Goal: Transaction & Acquisition: Book appointment/travel/reservation

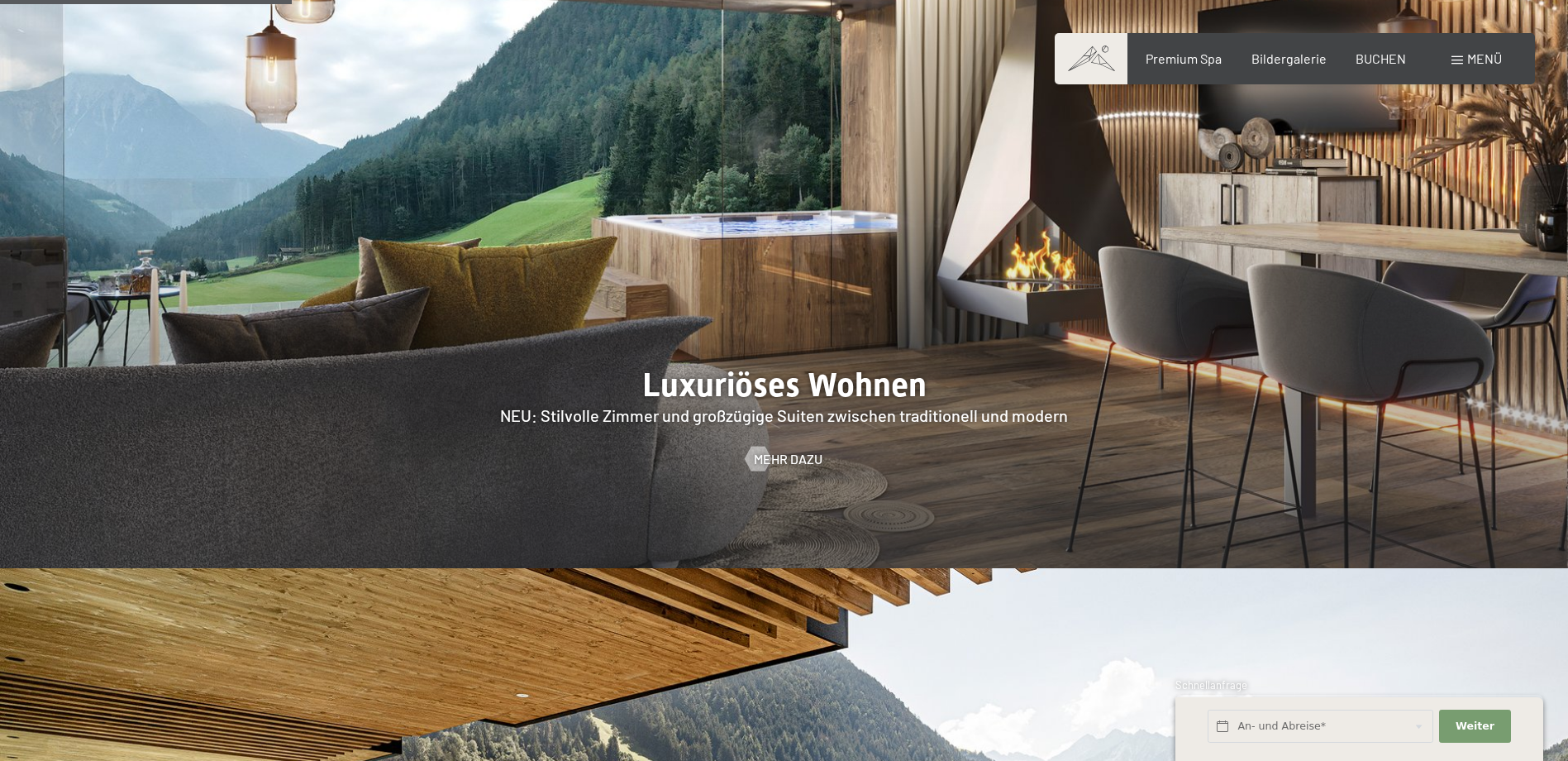
scroll to position [1736, 0]
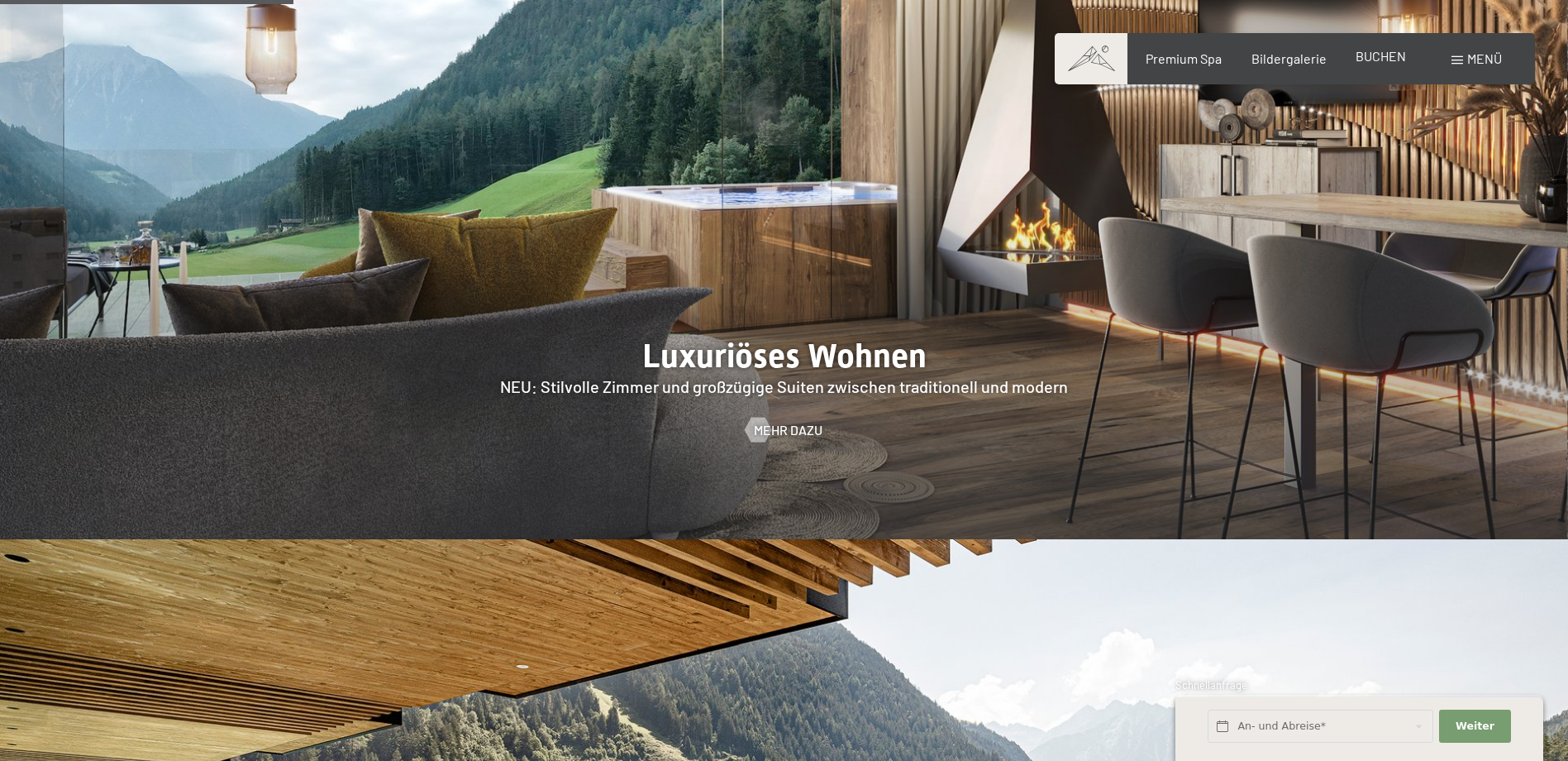
click at [1399, 63] on div "BUCHEN" at bounding box center [1380, 56] width 51 height 18
click at [1385, 62] on span "BUCHEN" at bounding box center [1380, 56] width 51 height 16
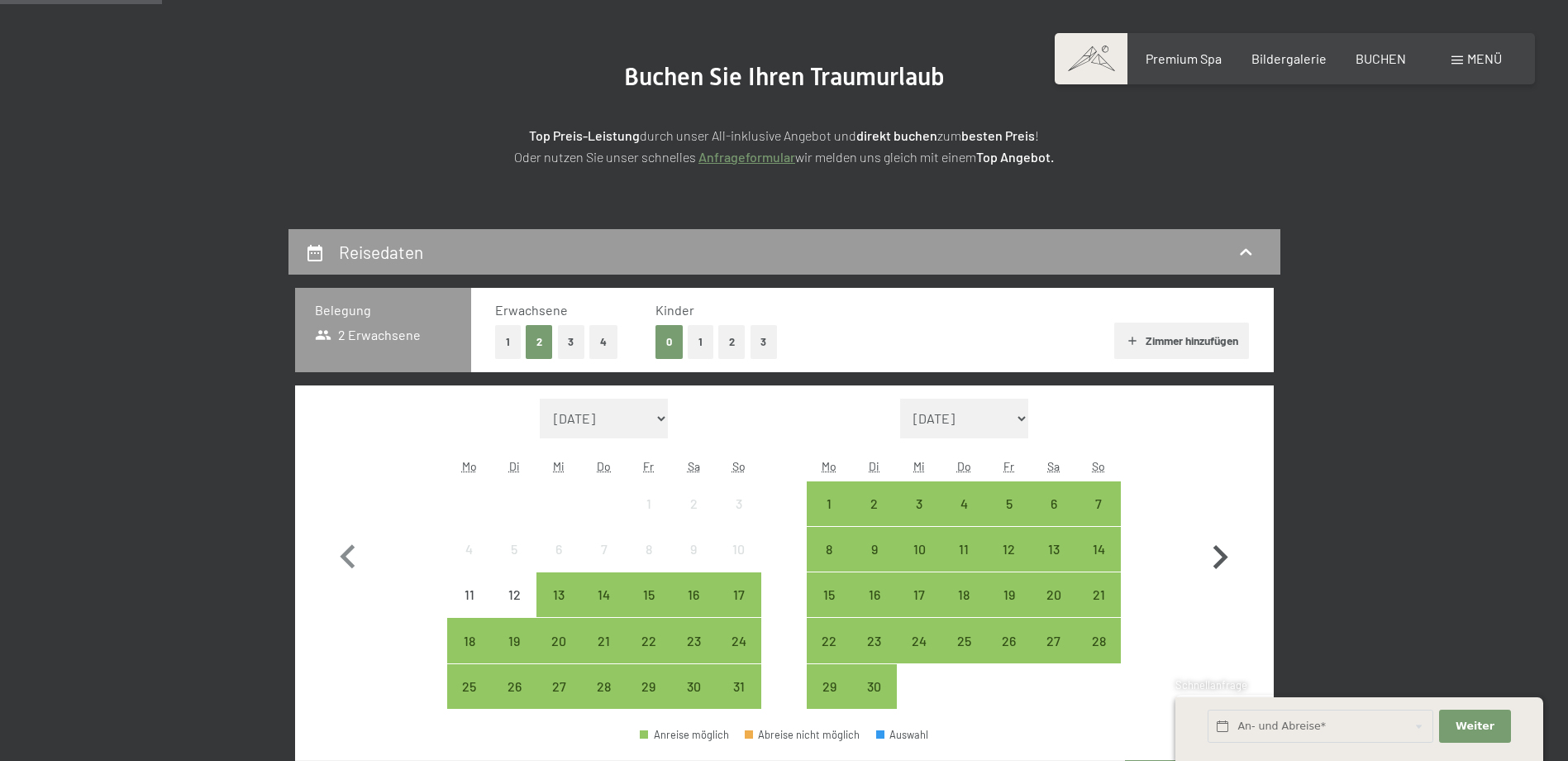
click at [1215, 566] on icon "button" at bounding box center [1220, 557] width 15 height 24
select select "[DATE]"
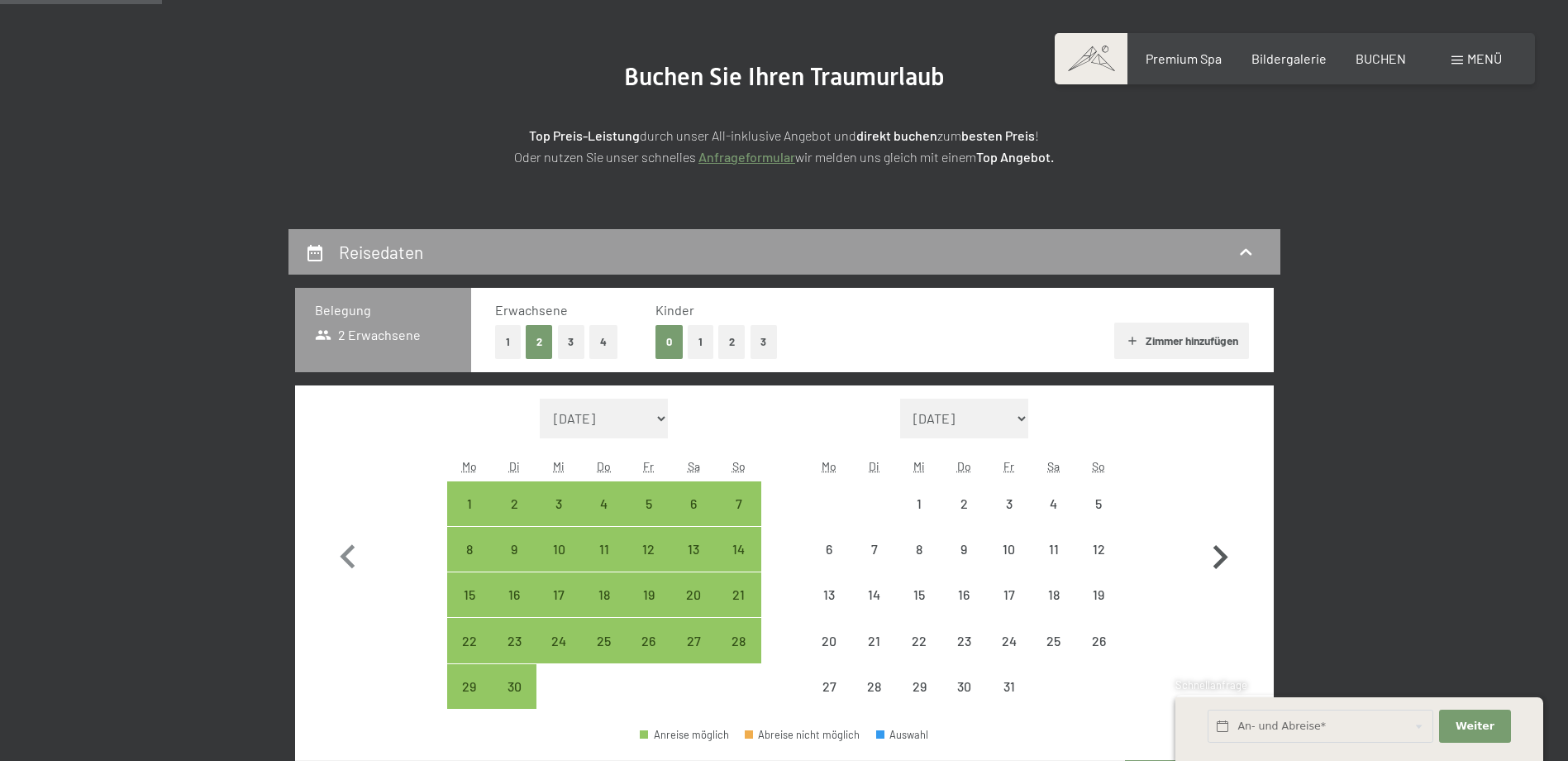
click at [1217, 566] on icon "button" at bounding box center [1220, 557] width 15 height 24
select select "[DATE]"
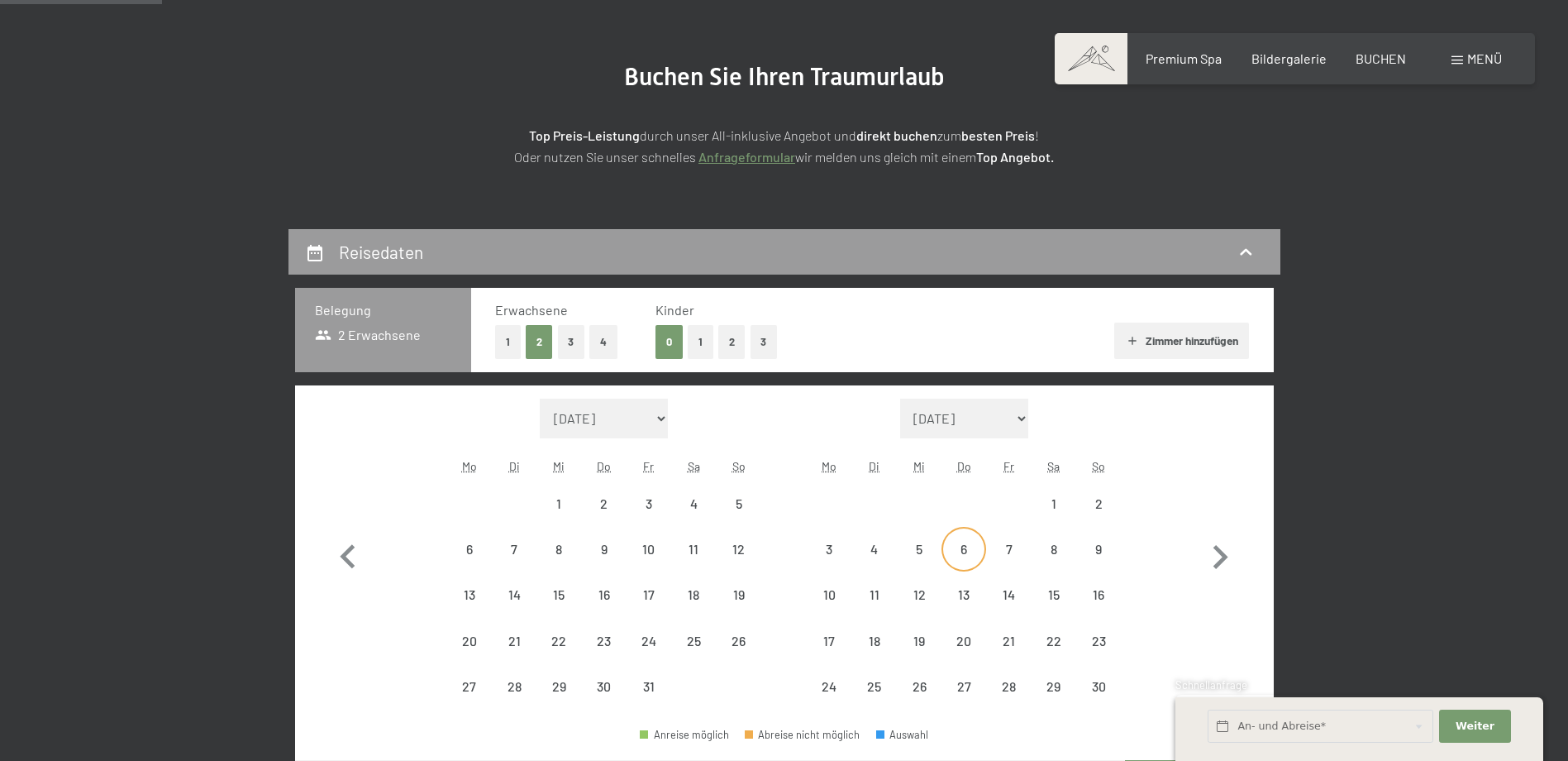
select select "[DATE]"
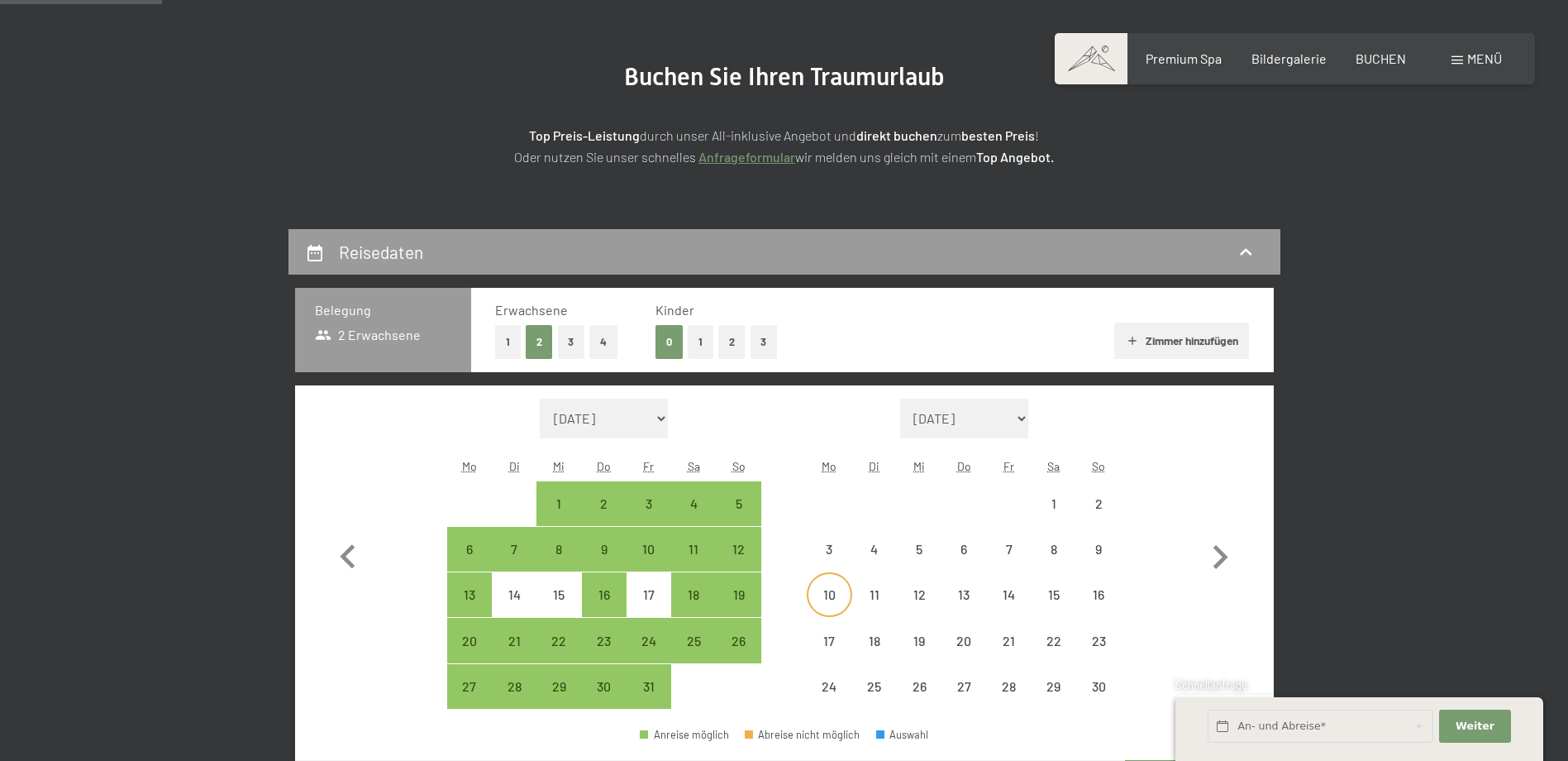
select select "[DATE]"
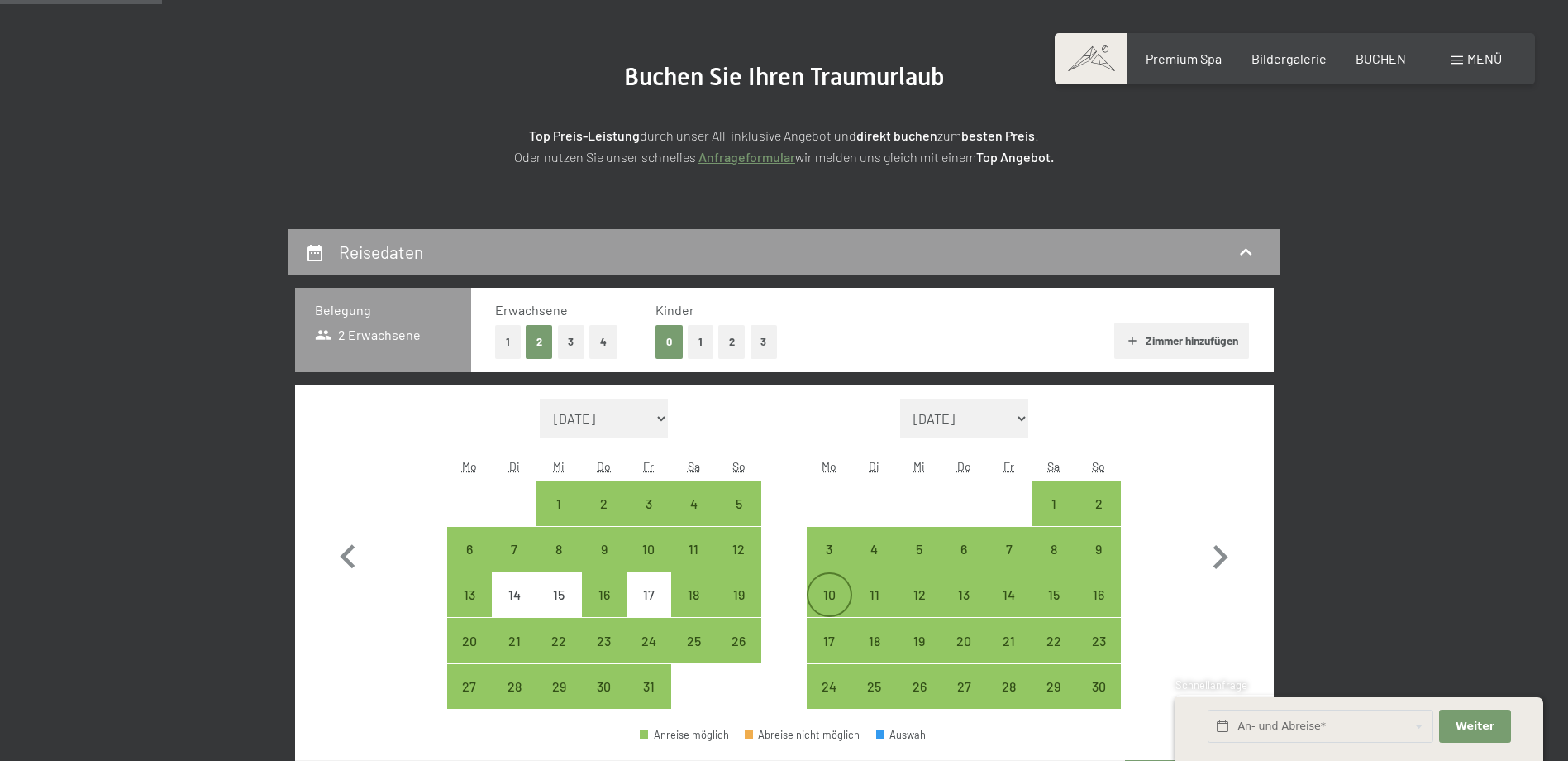
click at [836, 591] on div "10" at bounding box center [829, 608] width 42 height 42
select select "[DATE]"
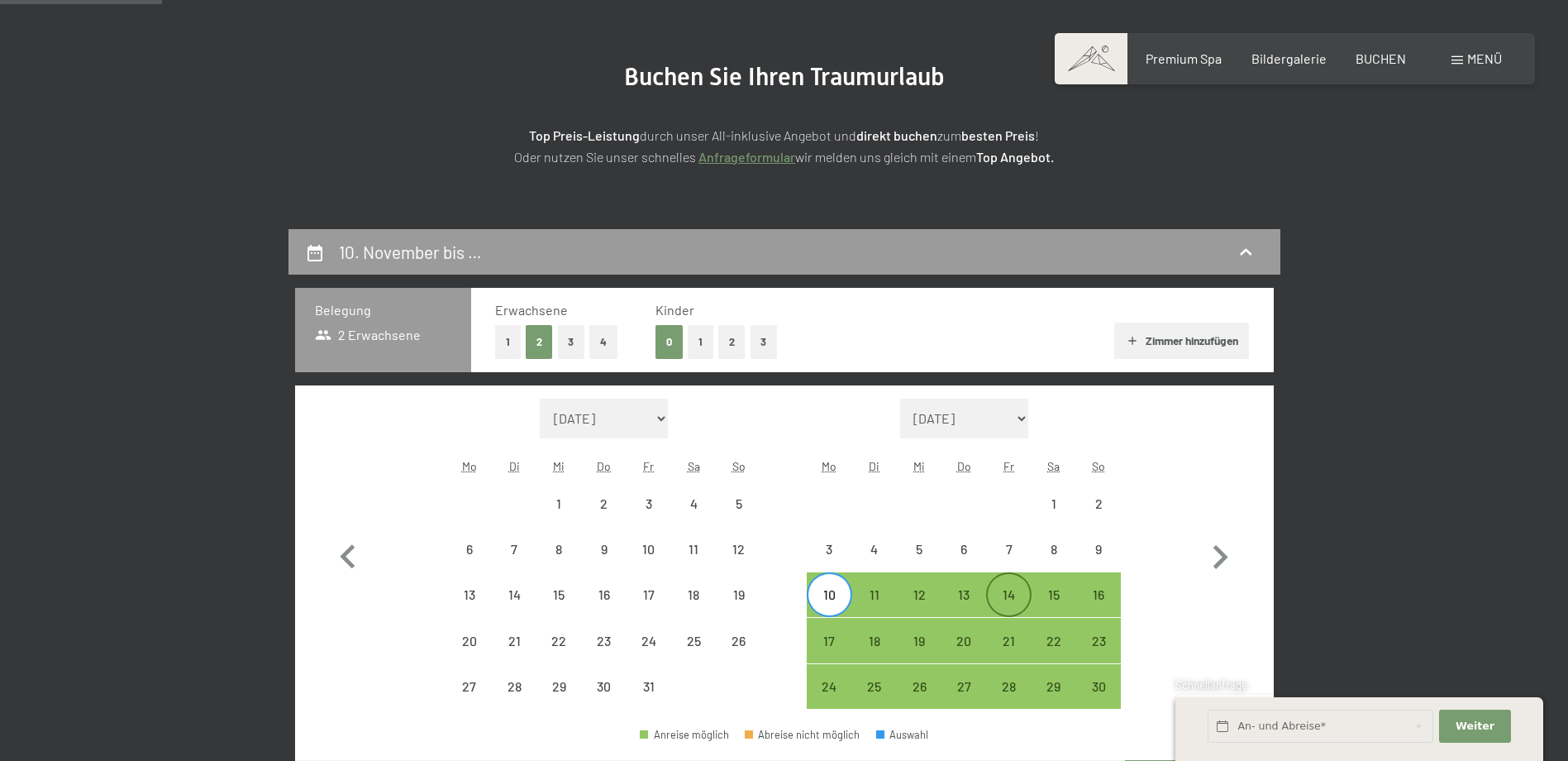
click at [995, 602] on div "14" at bounding box center [1009, 608] width 42 height 42
select select "[DATE]"
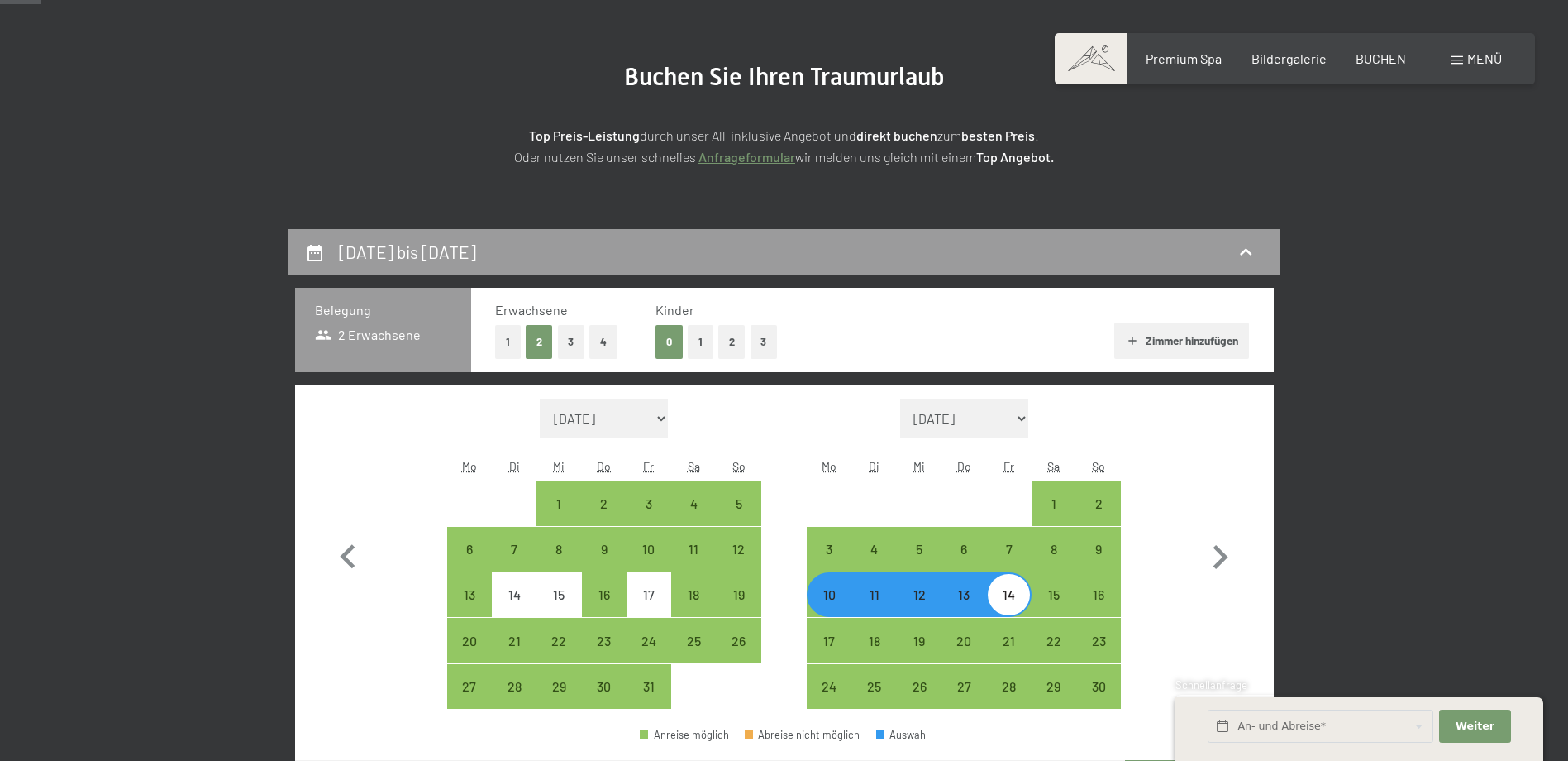
scroll to position [330, 0]
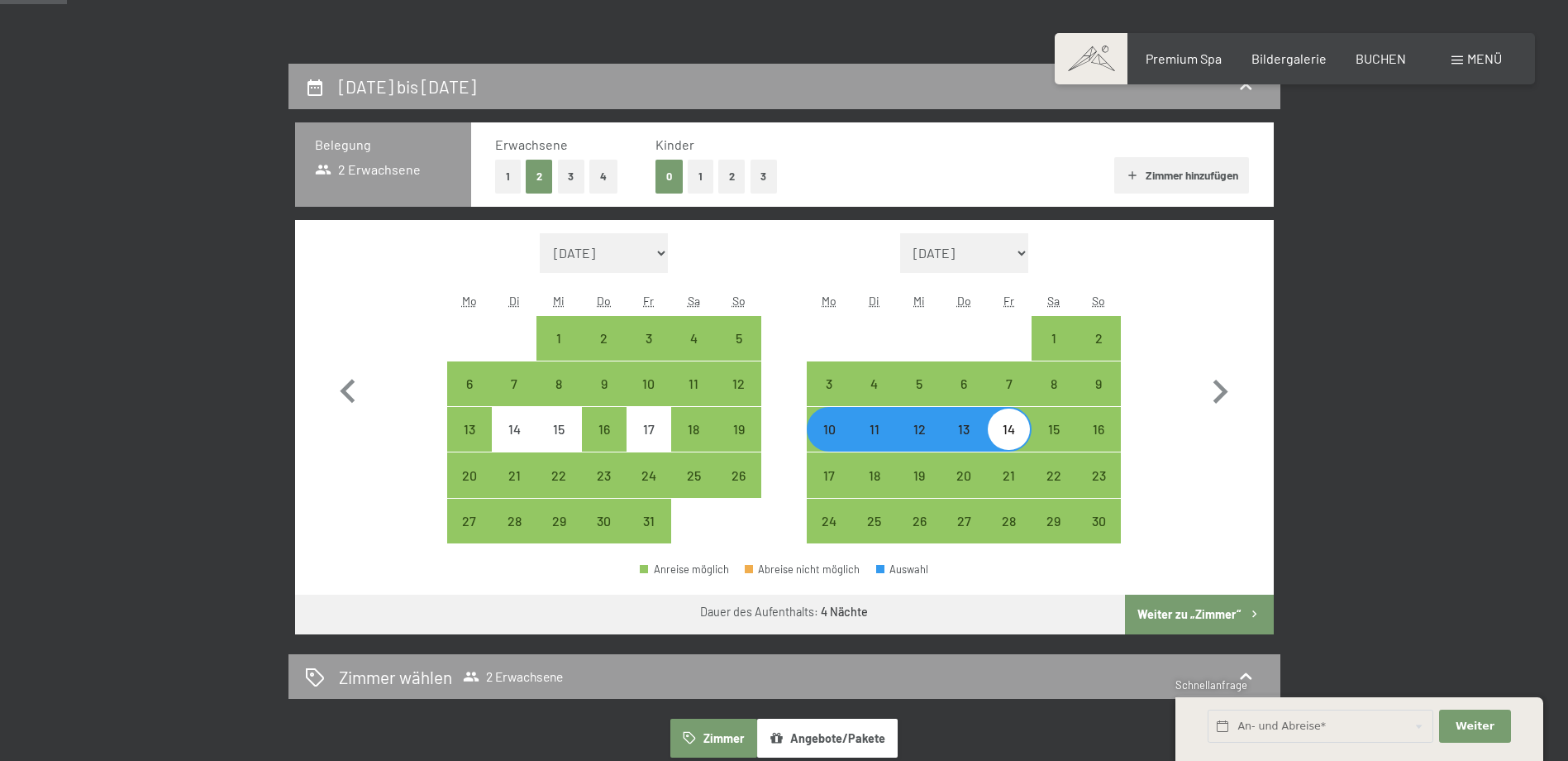
click at [1172, 602] on button "Weiter zu „Zimmer“" at bounding box center [1198, 614] width 148 height 40
select select "[DATE]"
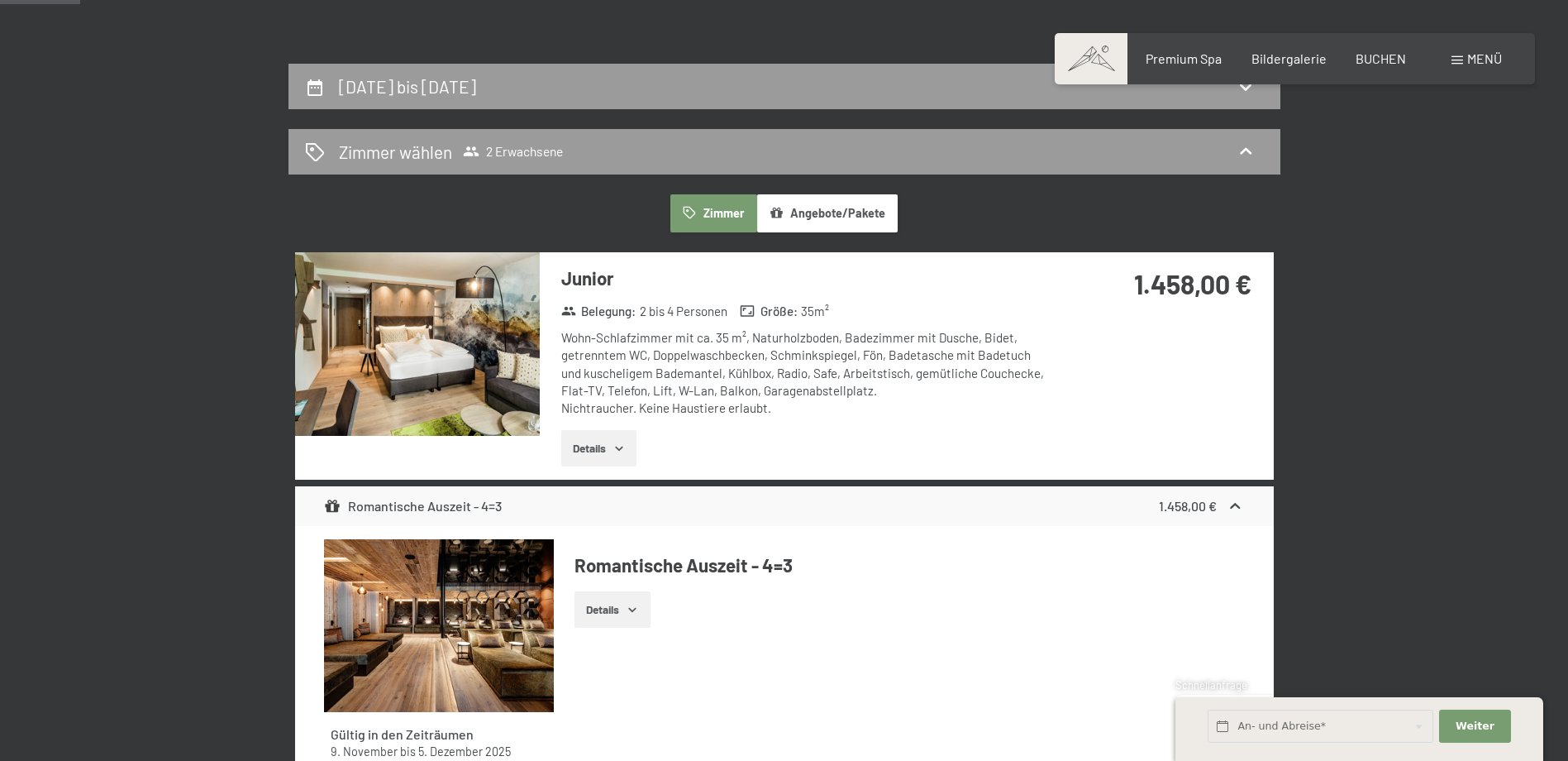
scroll to position [394, 0]
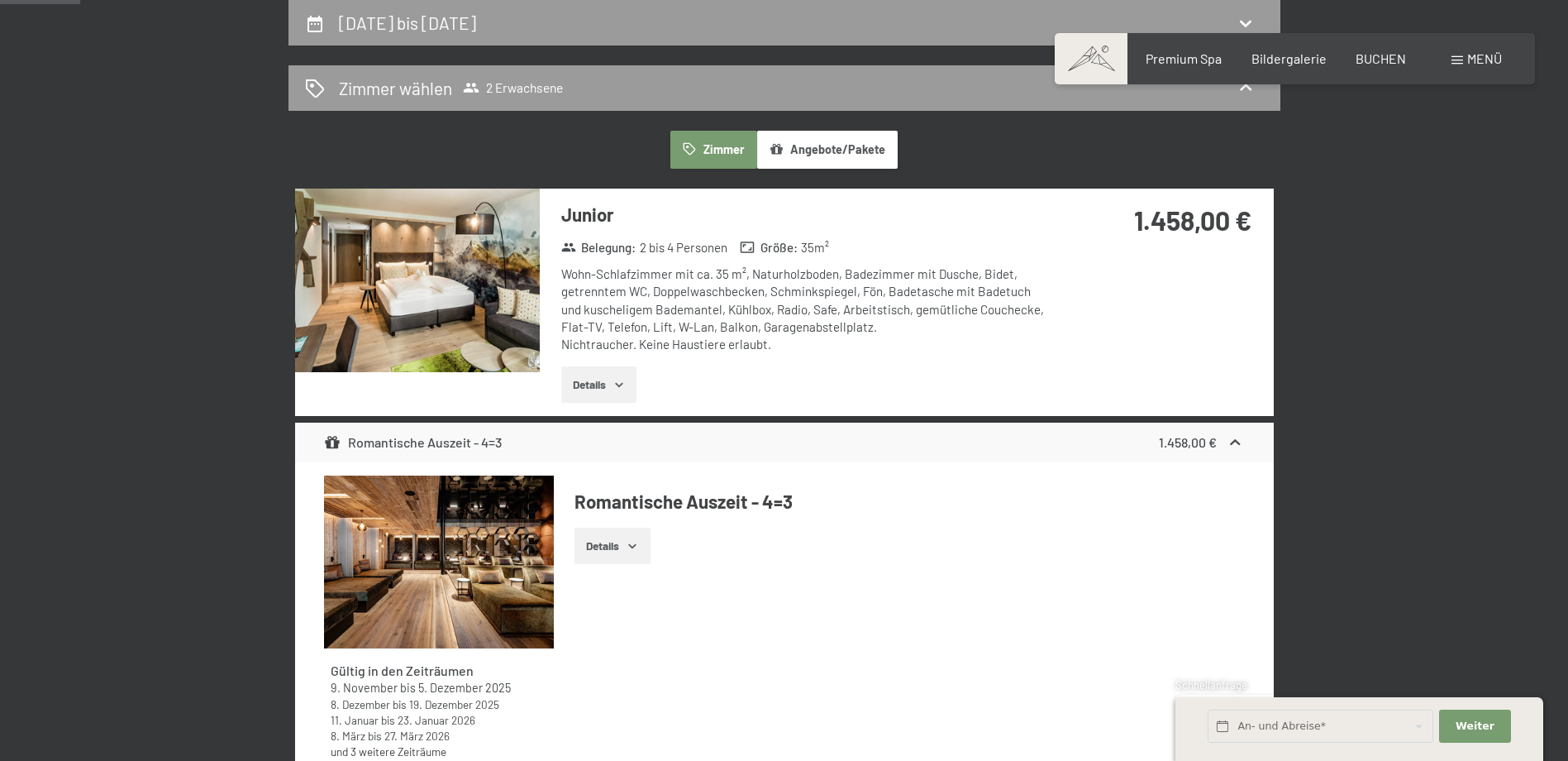
click at [813, 140] on button "Angebote/Pakete" at bounding box center [827, 150] width 141 height 38
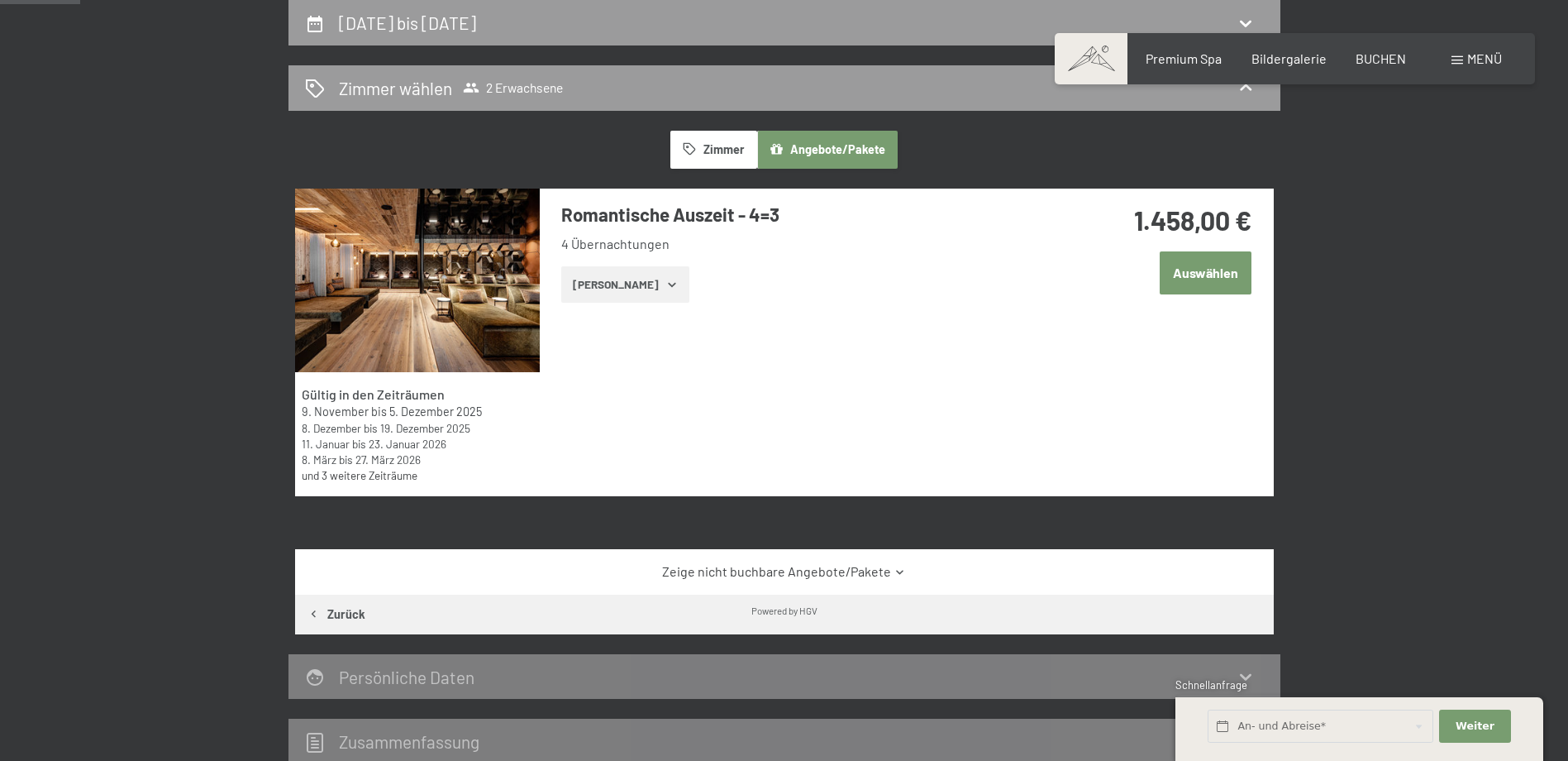
click at [1173, 272] on button "Auswählen" at bounding box center [1205, 272] width 91 height 42
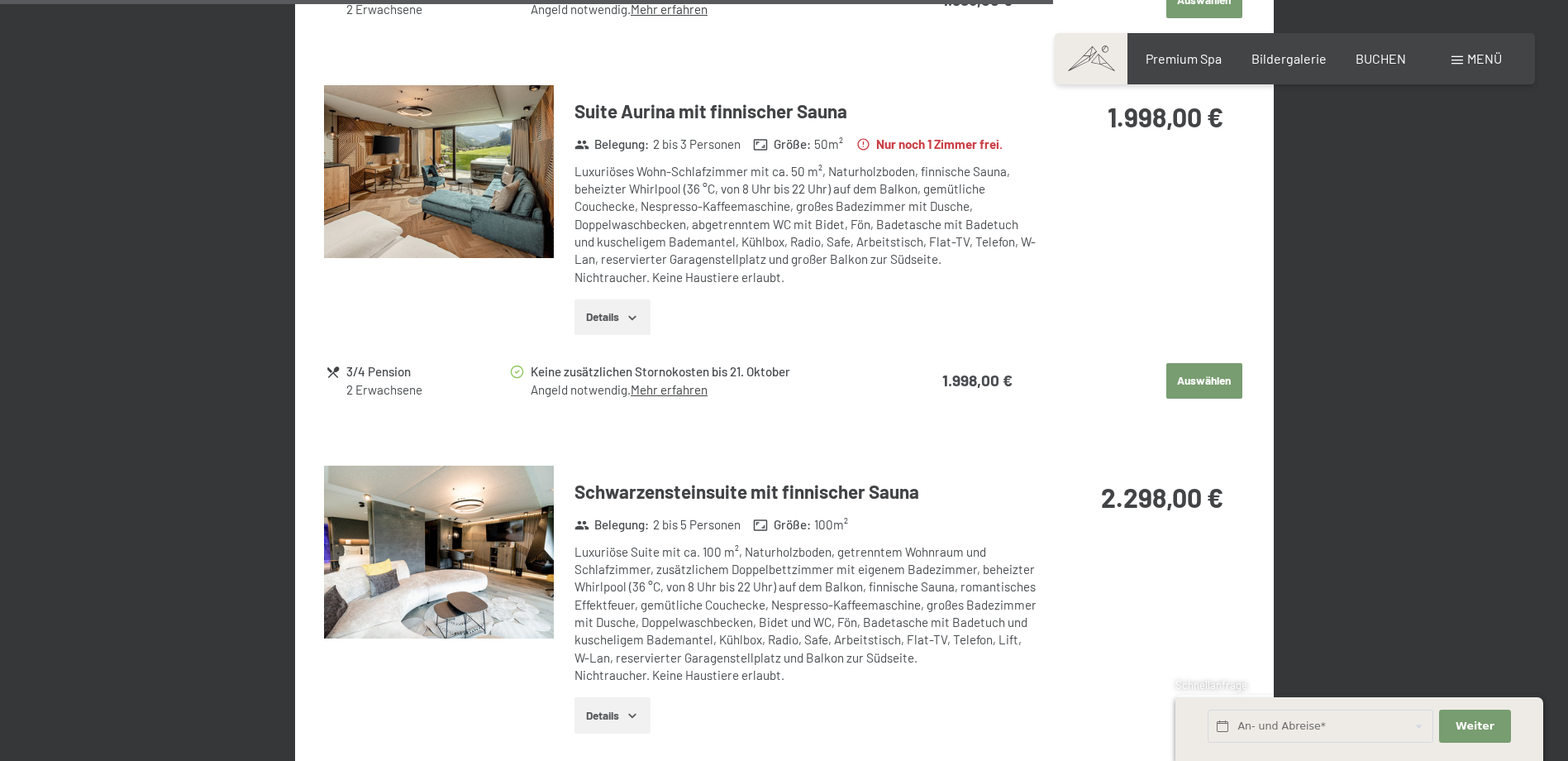
scroll to position [3122, 0]
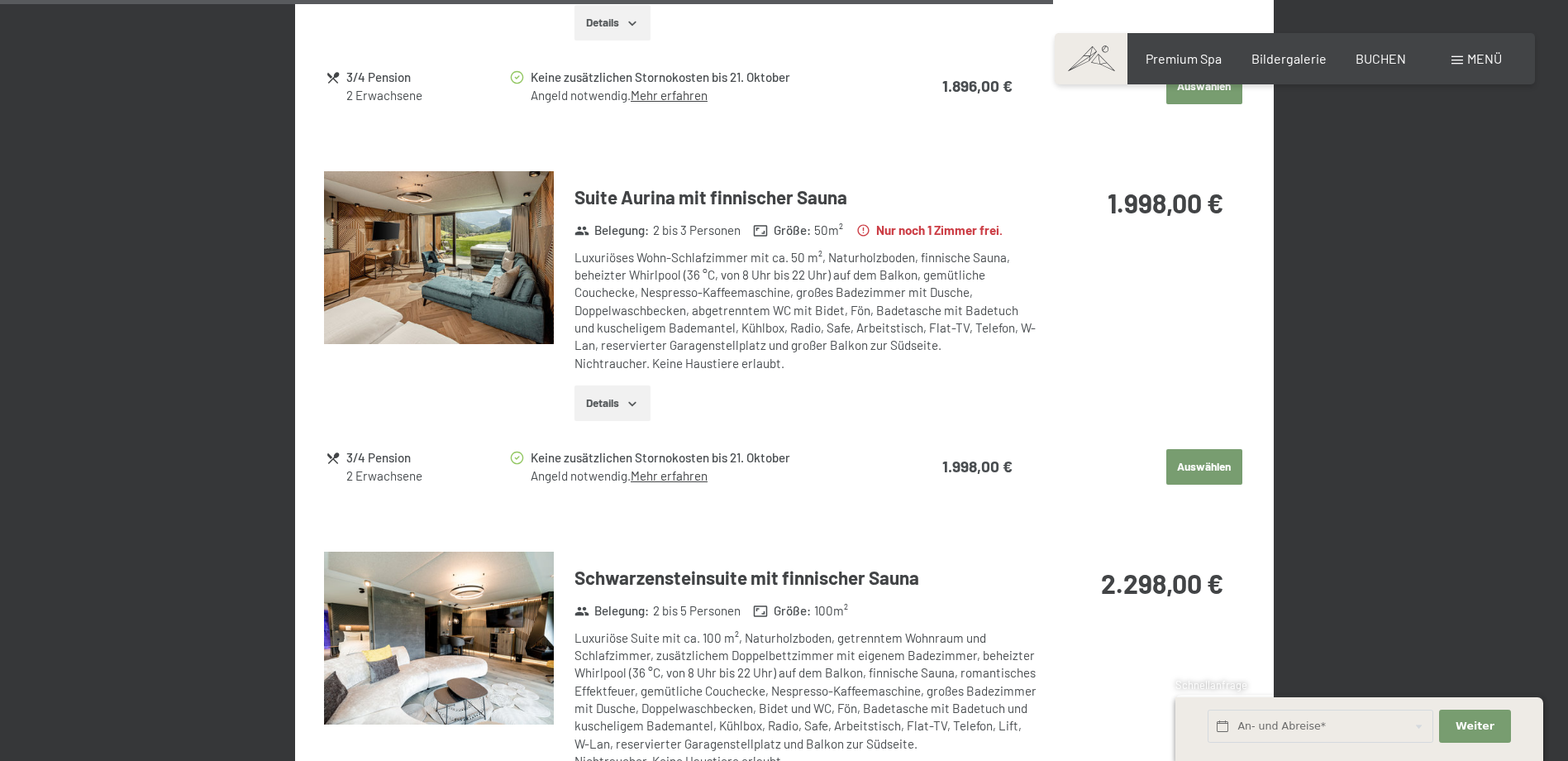
click at [636, 397] on icon "button" at bounding box center [632, 403] width 13 height 13
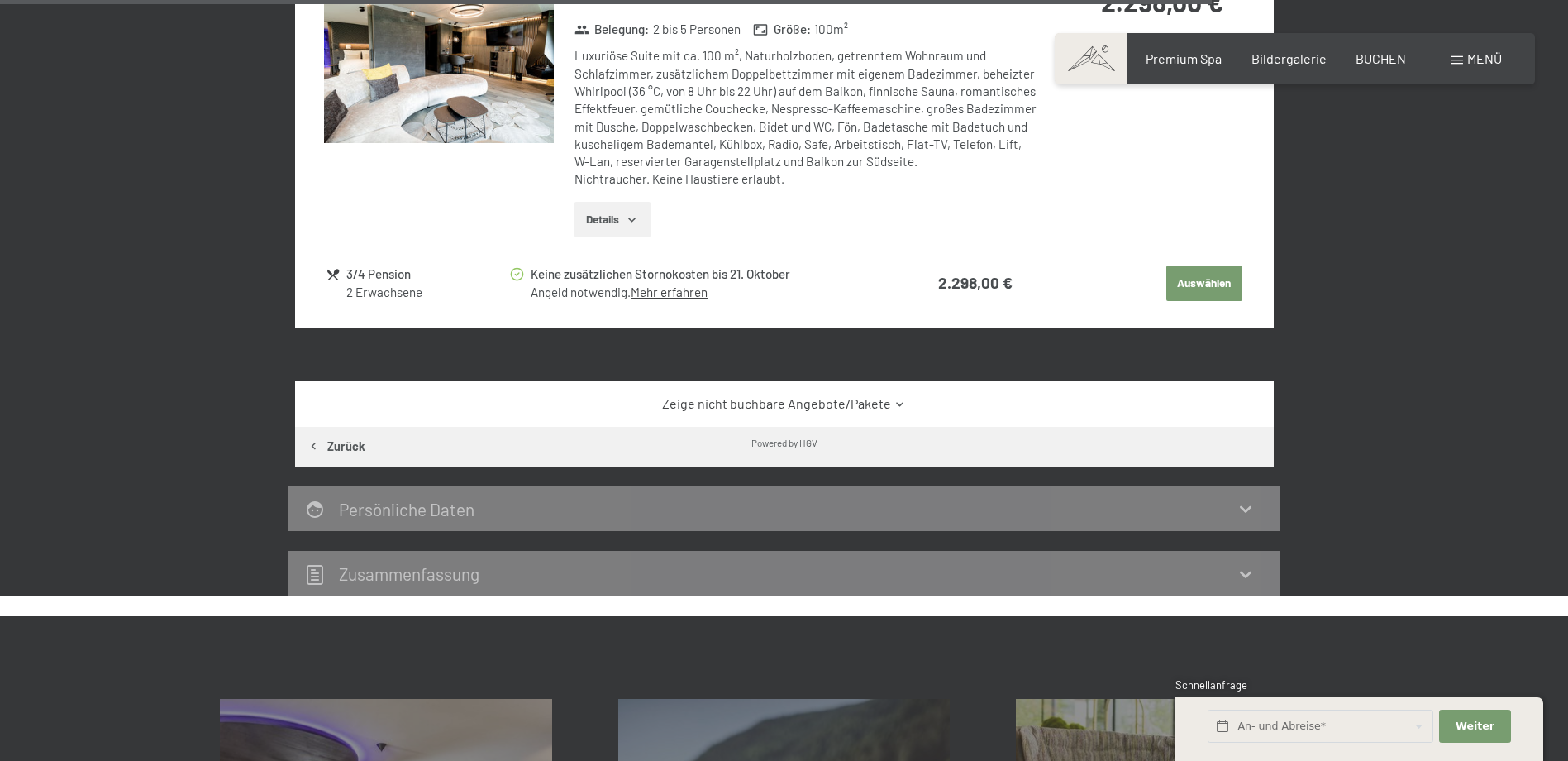
scroll to position [3949, 0]
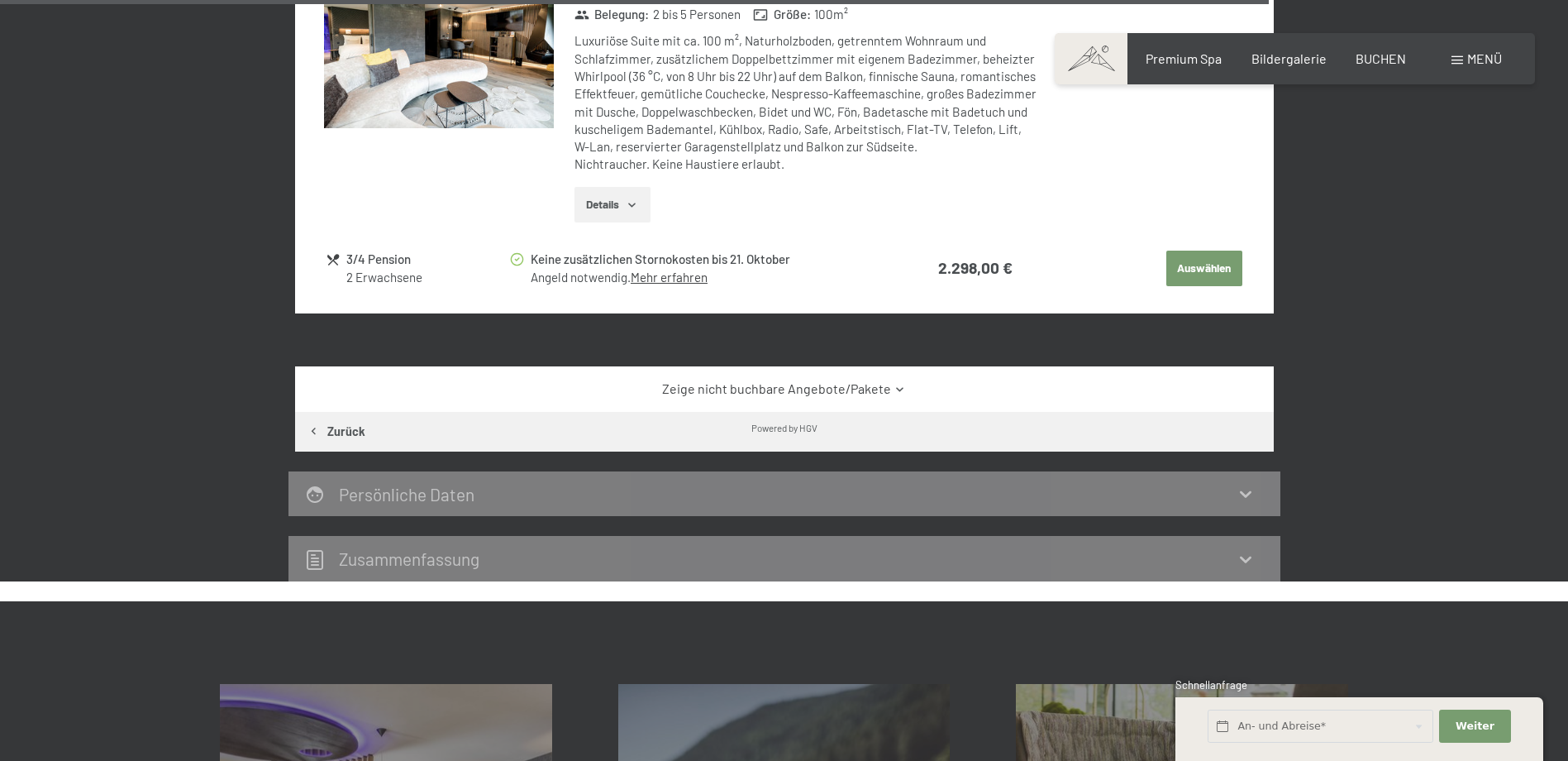
click at [854, 379] on link "Zeige nicht buchbare Angebote/Pakete" at bounding box center [784, 388] width 919 height 18
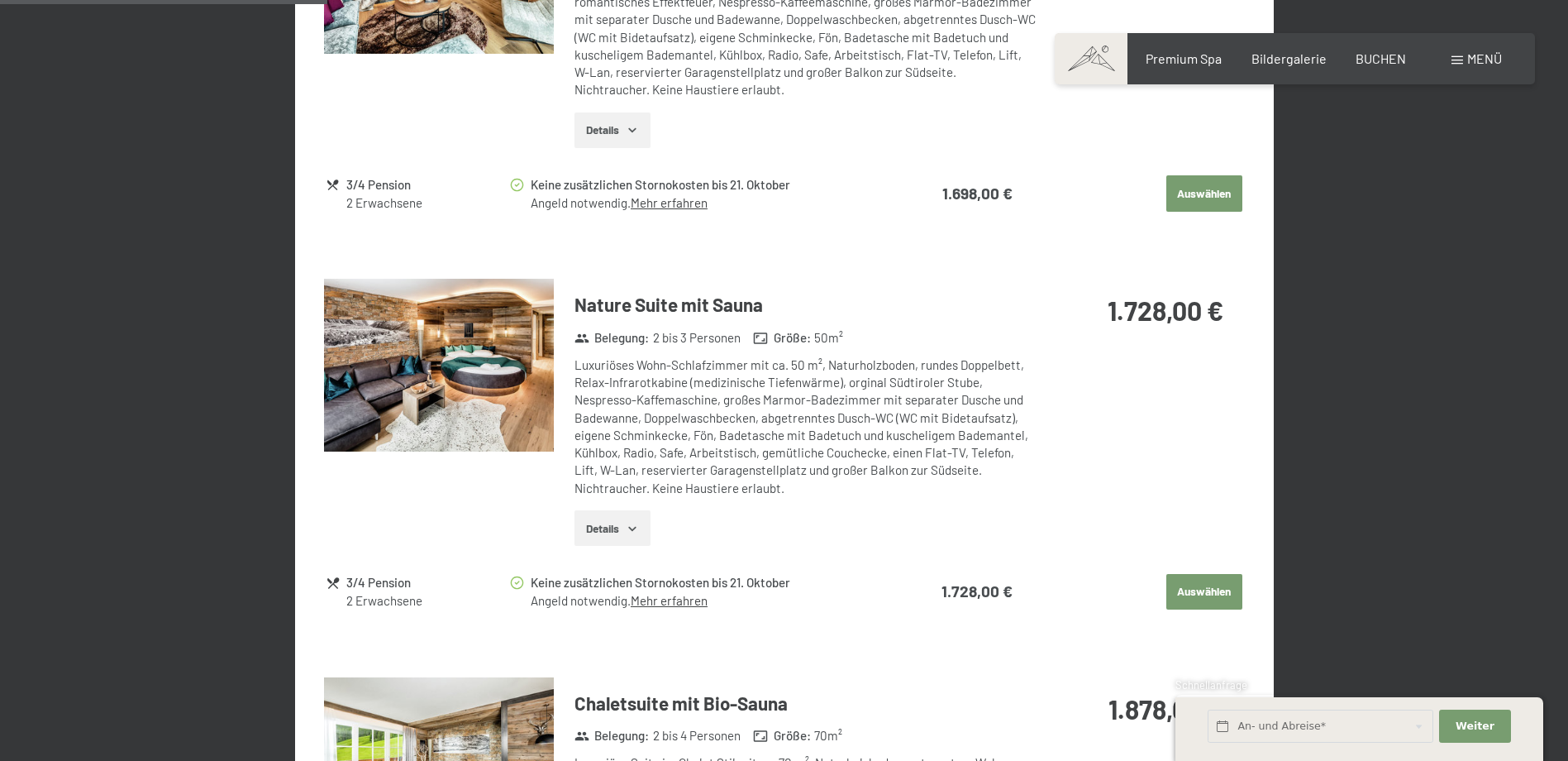
scroll to position [1800, 0]
